Goal: Task Accomplishment & Management: Manage account settings

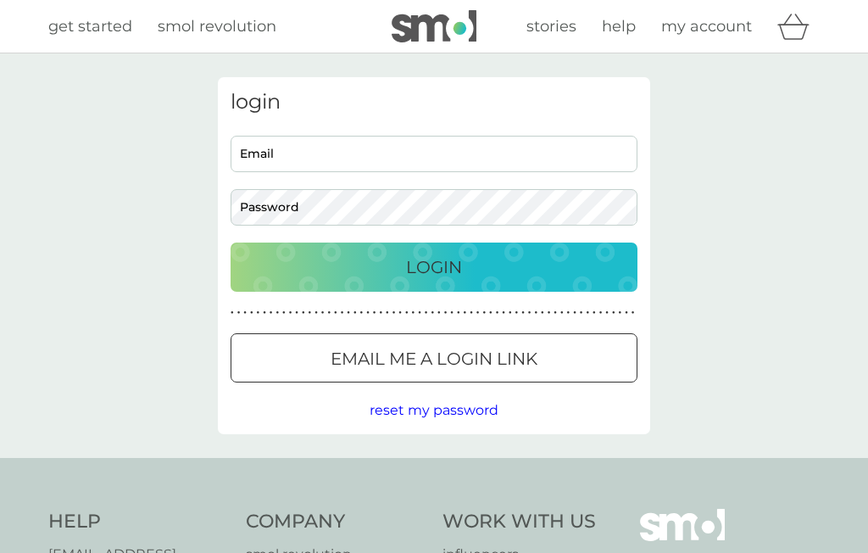
scroll to position [58, 0]
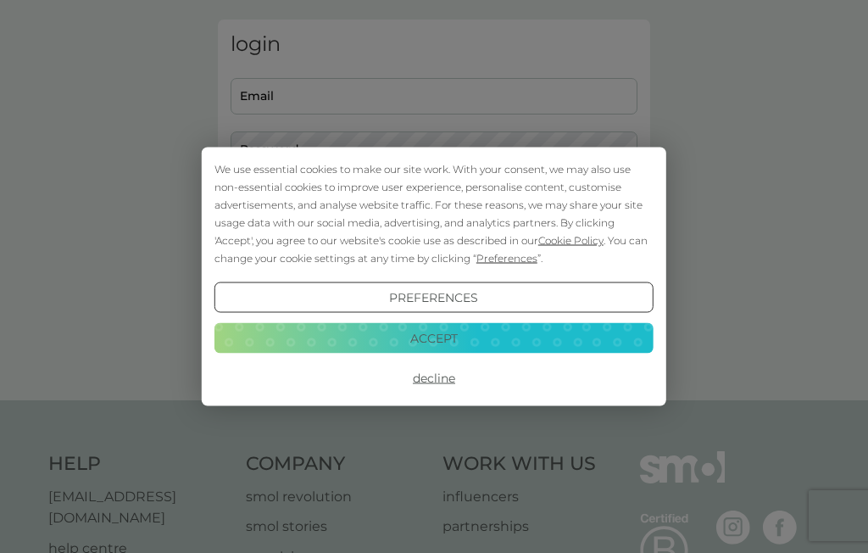
click at [339, 68] on div "We use essential cookies to make our site work. With your consent, we may also …" at bounding box center [434, 276] width 868 height 553
click at [454, 350] on button "Accept" at bounding box center [433, 337] width 439 height 31
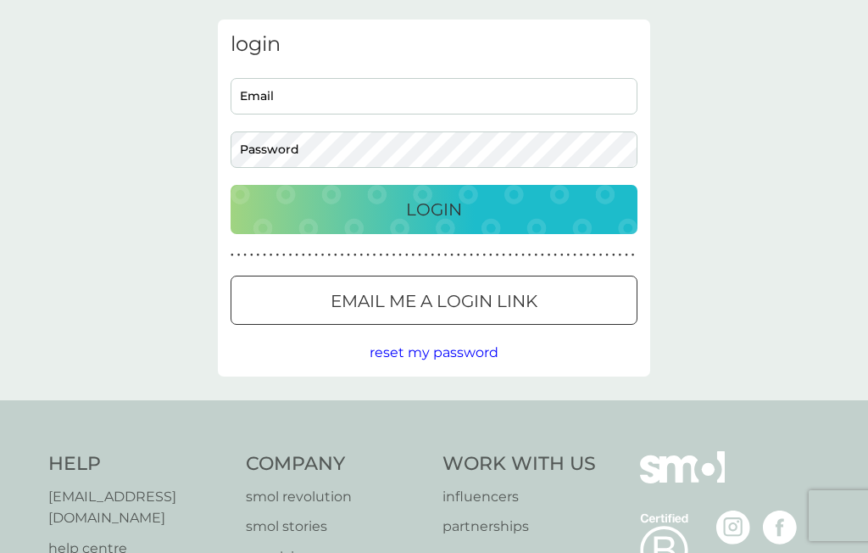
click at [387, 100] on input "Email" at bounding box center [434, 96] width 407 height 36
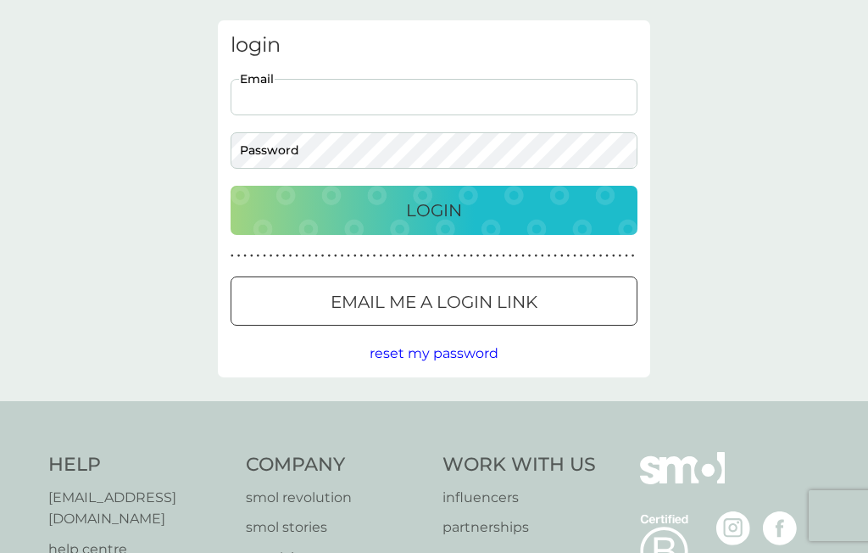
scroll to position [0, 0]
type input "[EMAIL_ADDRESS][DOMAIN_NAME]"
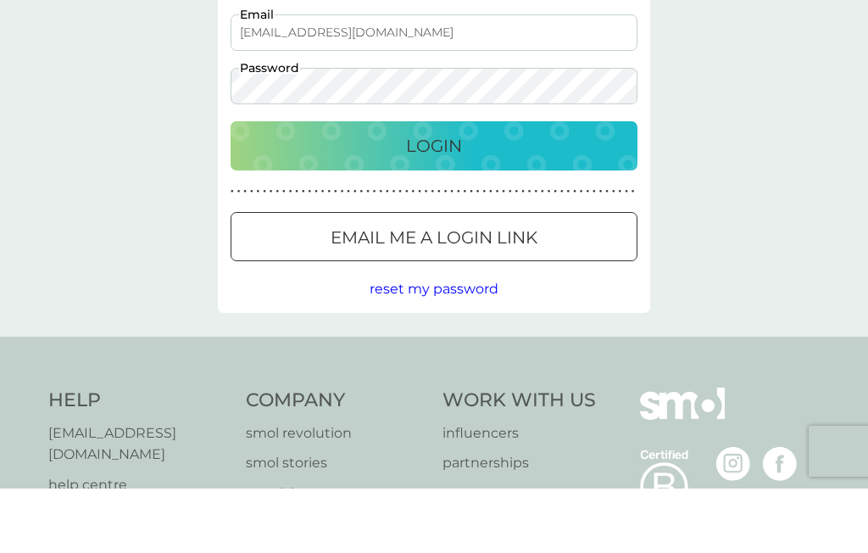
click at [462, 197] on p "Login" at bounding box center [434, 210] width 56 height 27
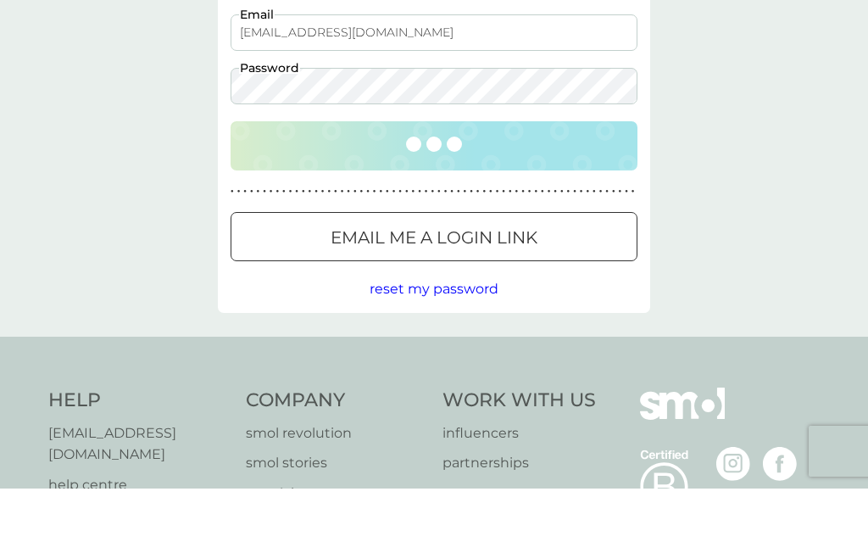
scroll to position [122, 0]
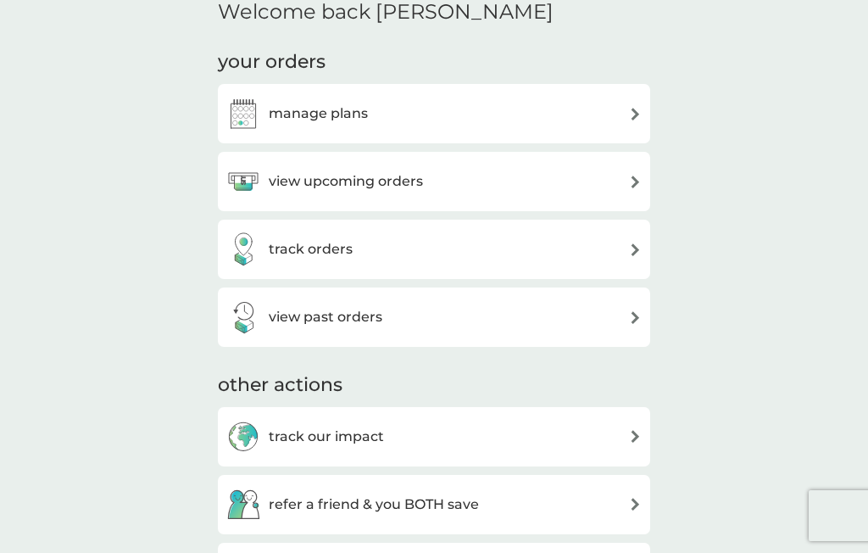
scroll to position [214, 0]
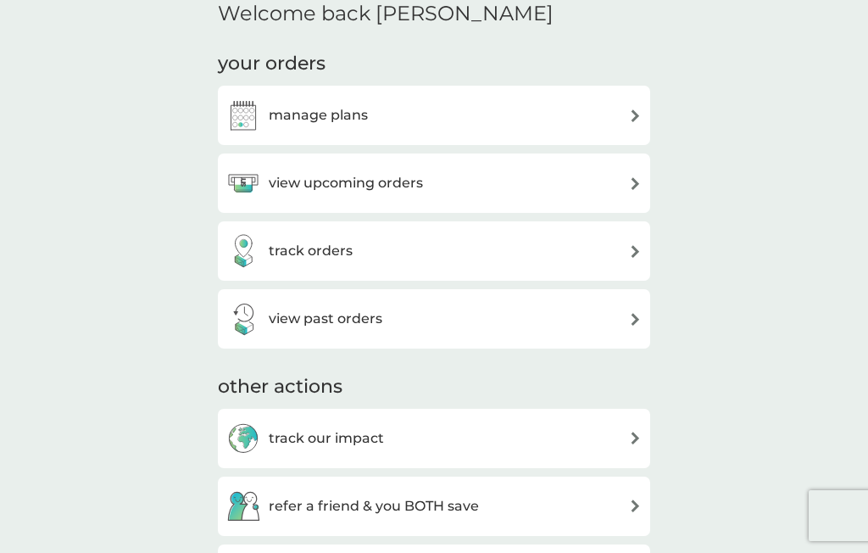
click at [639, 118] on img at bounding box center [635, 115] width 13 height 13
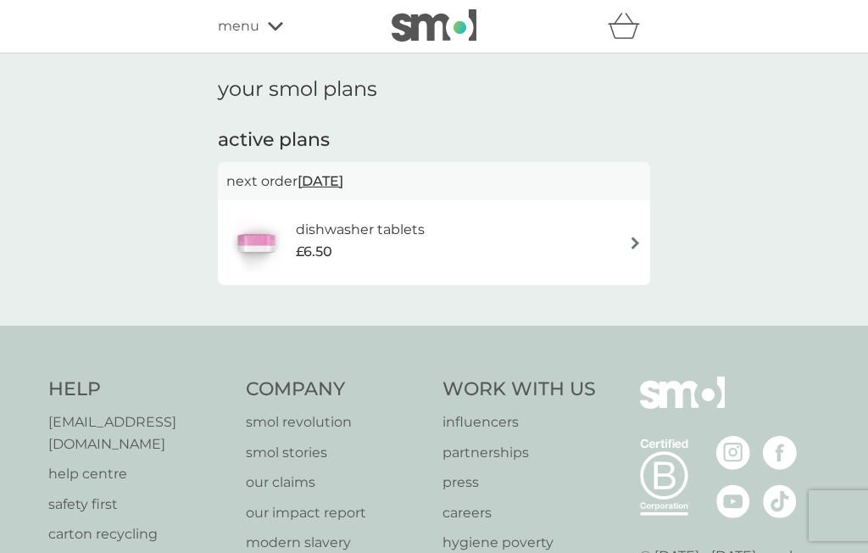
click at [636, 336] on div "Help help@smolproducts.com help centre safety first carton recycling rinse and …" at bounding box center [434, 526] width 868 height 403
click at [638, 245] on img at bounding box center [635, 242] width 13 height 13
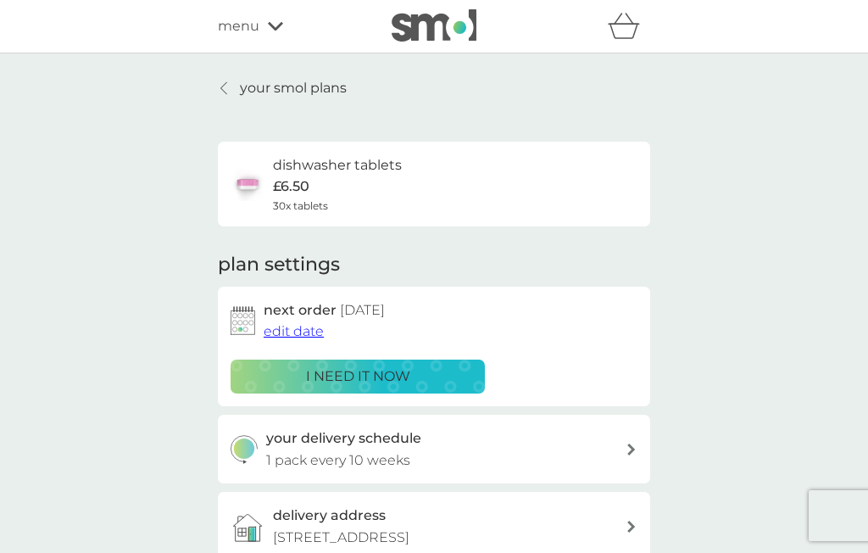
click at [631, 257] on div "plan settings next order 17 Dec 2025 edit date i need it now your delivery sche…" at bounding box center [434, 492] width 432 height 481
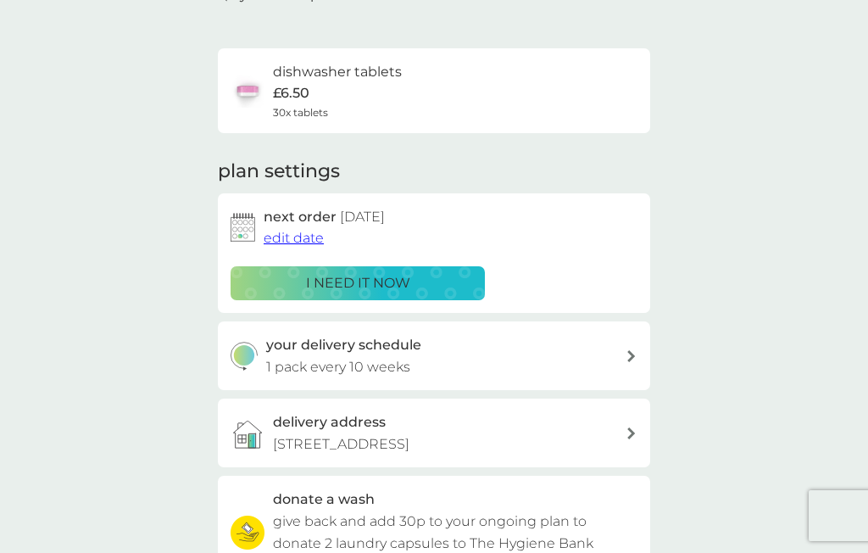
scroll to position [88, 0]
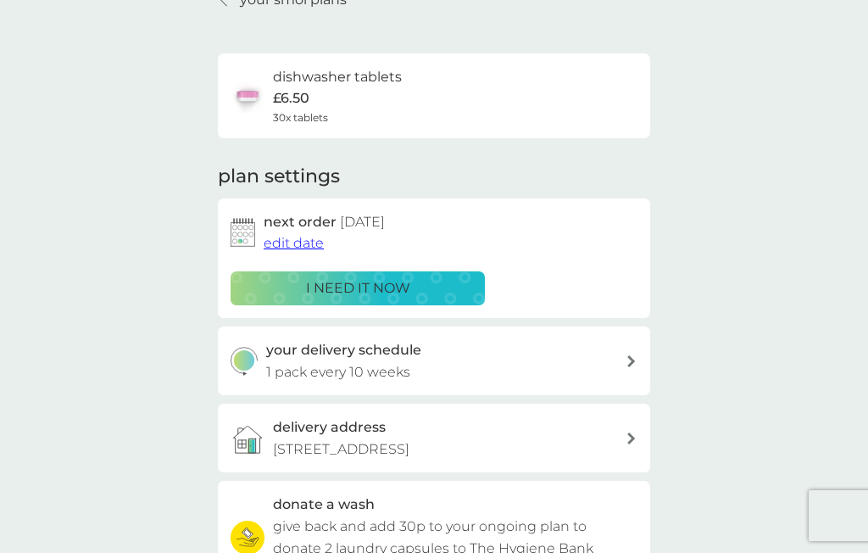
click at [300, 236] on span "edit date" at bounding box center [294, 243] width 60 height 16
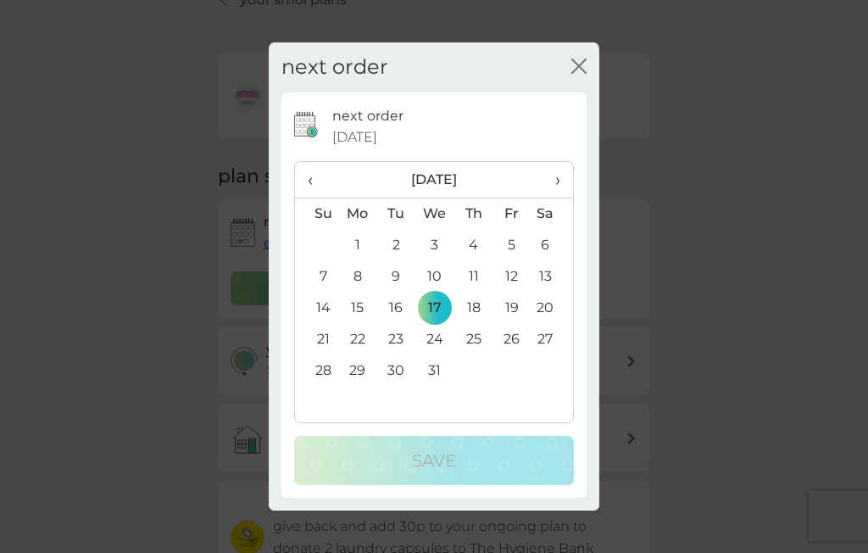
click at [561, 195] on th "›" at bounding box center [552, 180] width 42 height 36
click at [556, 215] on th "Sa" at bounding box center [552, 213] width 42 height 32
click at [564, 188] on th "›" at bounding box center [552, 180] width 42 height 36
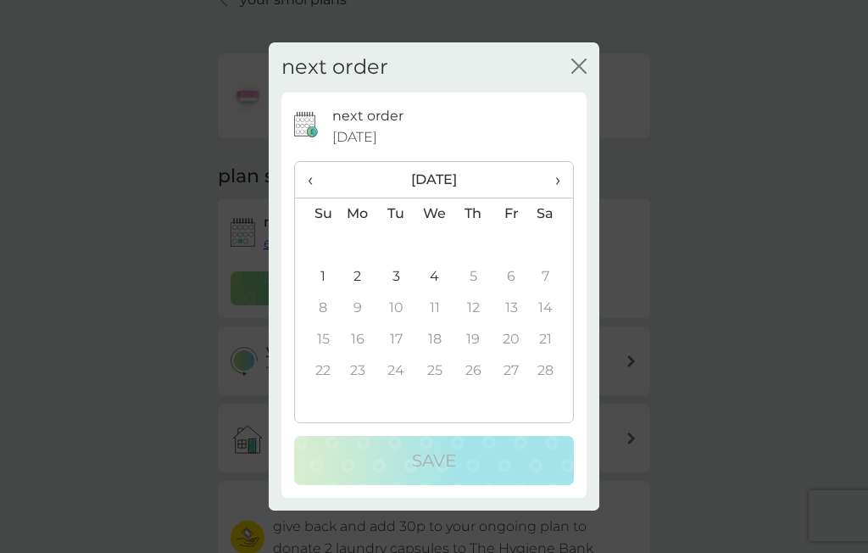
click at [545, 196] on span "›" at bounding box center [551, 180] width 17 height 36
click at [553, 204] on th "Sa" at bounding box center [552, 213] width 42 height 32
click at [559, 192] on span "›" at bounding box center [551, 180] width 17 height 36
click at [648, 324] on div "next order close next order 17 Dec 2025 ‹ April 2026 › Su Mo Tu We Th Fr Sa 29 …" at bounding box center [434, 276] width 868 height 553
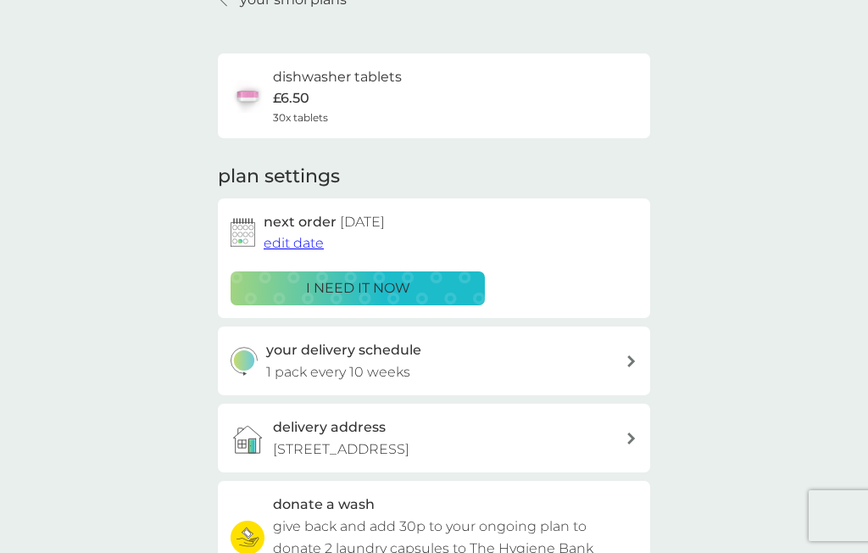
click at [314, 244] on span "edit date" at bounding box center [294, 243] width 60 height 16
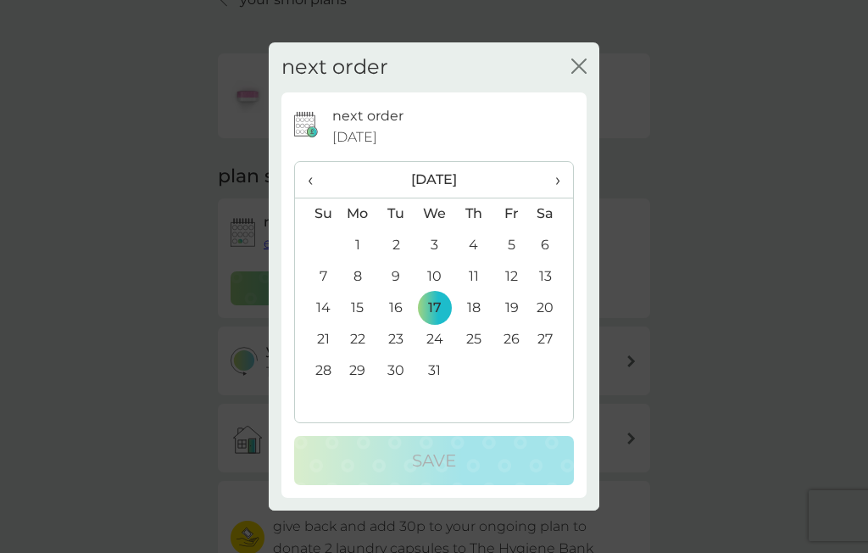
click at [570, 182] on th "›" at bounding box center [552, 180] width 42 height 36
click at [563, 183] on th "›" at bounding box center [552, 180] width 42 height 36
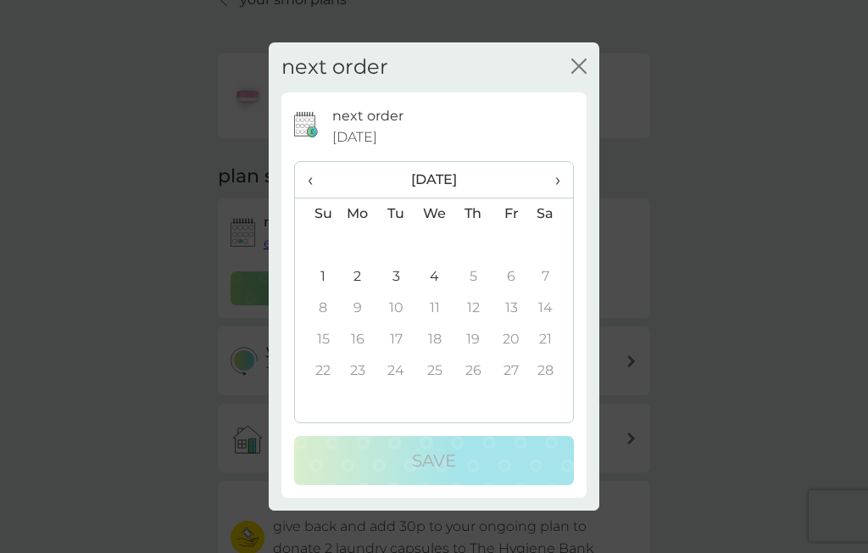
click at [557, 192] on span "›" at bounding box center [551, 180] width 17 height 36
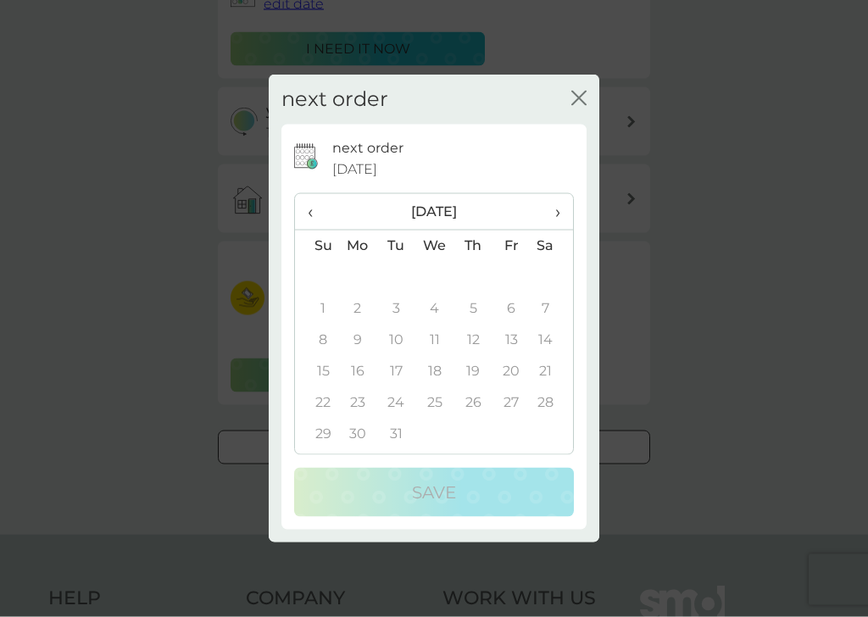
scroll to position [329, 0]
click at [363, 163] on span "17 Dec 2025" at bounding box center [354, 169] width 45 height 22
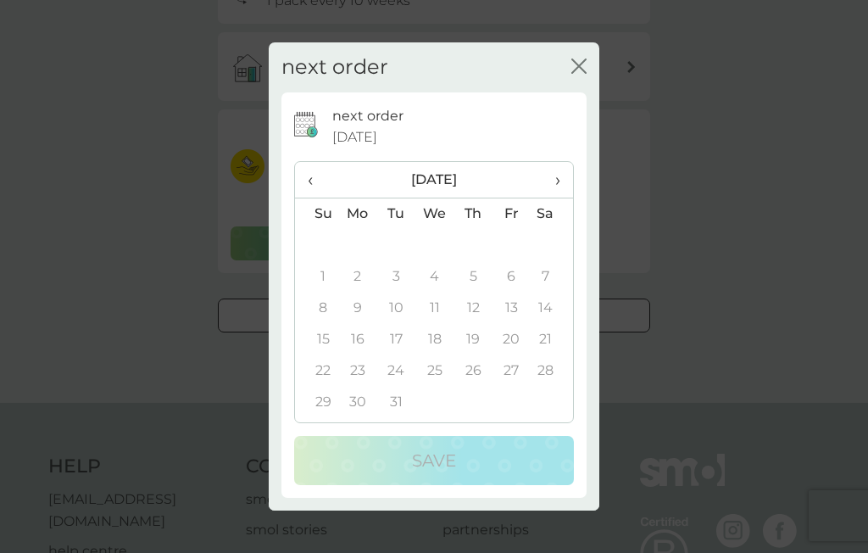
scroll to position [455, 0]
click at [794, 262] on div "next order close next order 17 Dec 2025 ‹ March 2026 › Su Mo Tu We Th Fr Sa 22 …" at bounding box center [434, 276] width 868 height 553
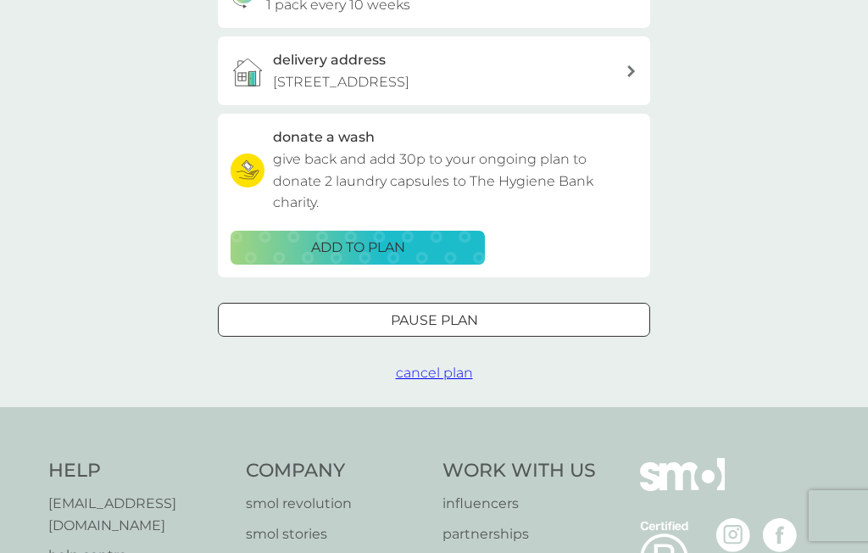
click at [794, 261] on div "your smol plans dishwasher tablets £6.50 30x tablets plan settings next order 1…" at bounding box center [434, 2] width 868 height 809
click at [475, 320] on p "Pause plan" at bounding box center [434, 320] width 87 height 22
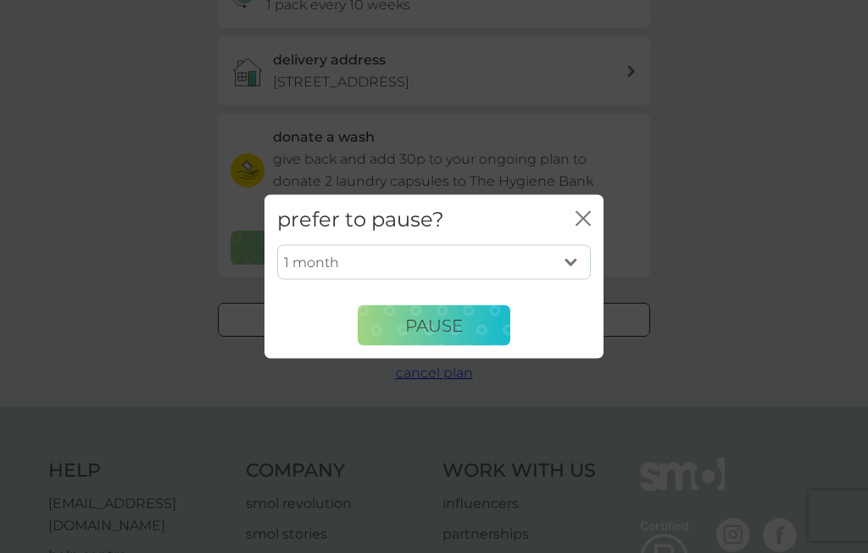
click at [564, 275] on select "1 month 2 months 3 months 4 months 5 months 6 months" at bounding box center [434, 262] width 314 height 36
select select "3"
click at [447, 336] on button "Pause" at bounding box center [434, 325] width 153 height 41
